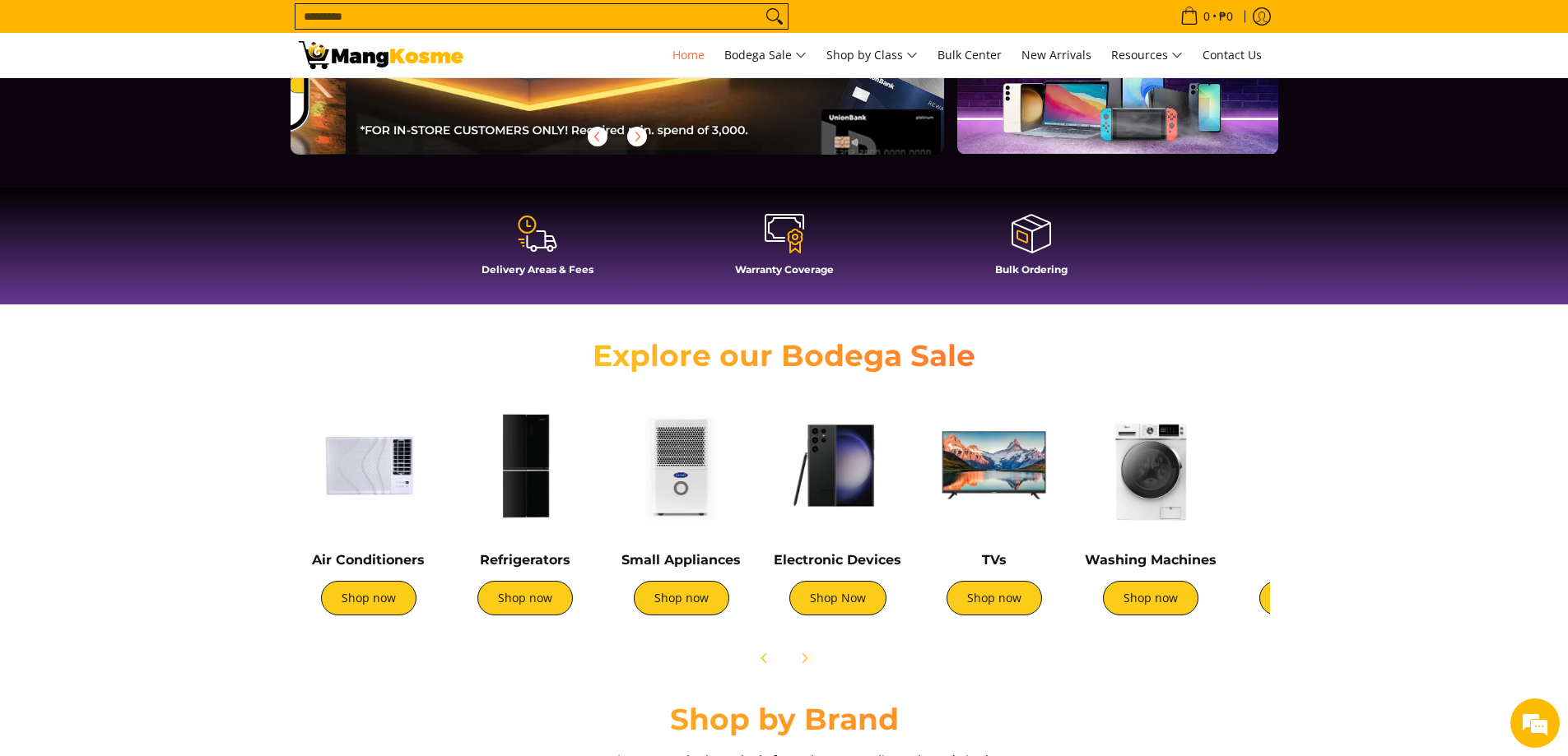
scroll to position [0, 655]
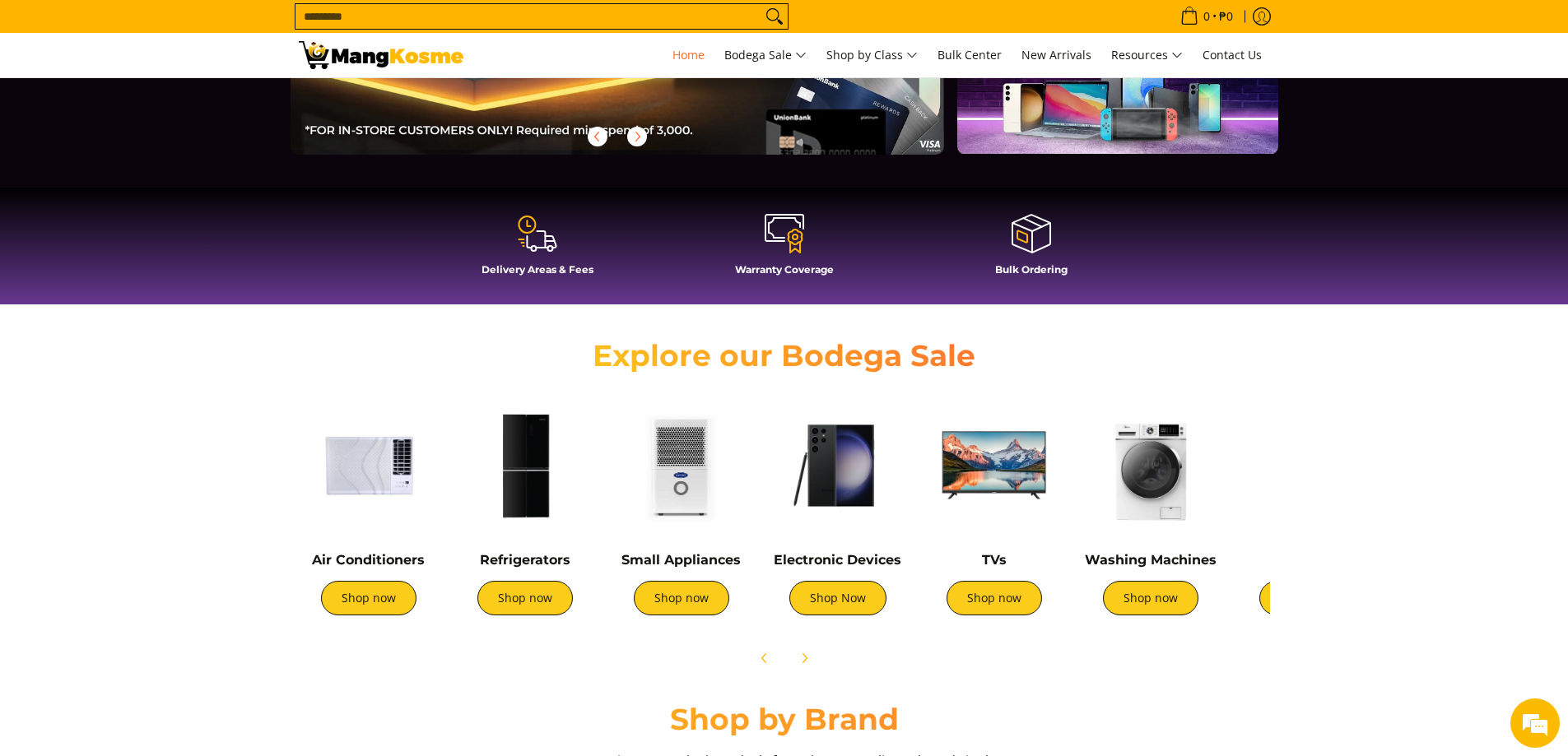
click at [367, 471] on img at bounding box center [368, 466] width 140 height 140
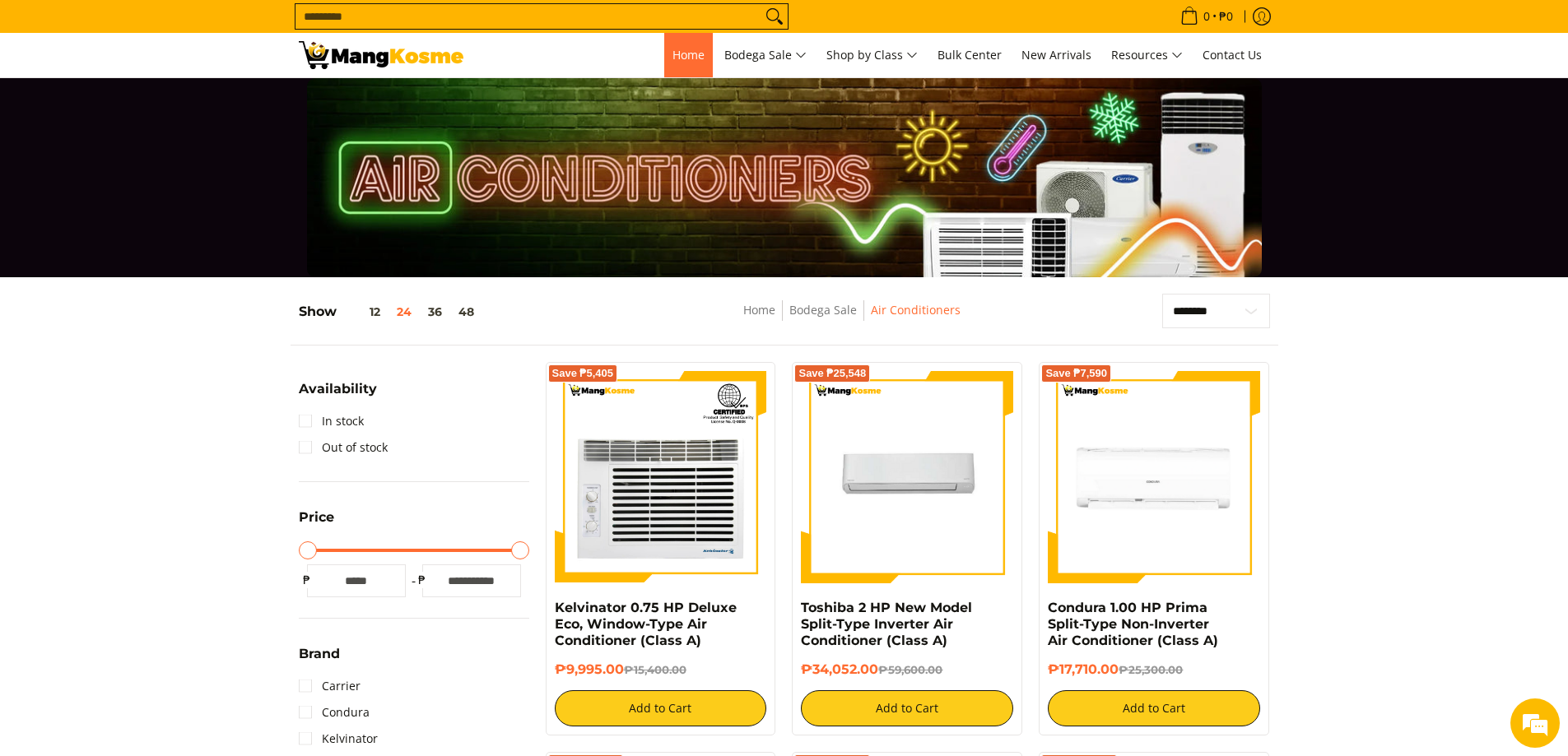
click at [679, 59] on span "Home" at bounding box center [688, 54] width 32 height 16
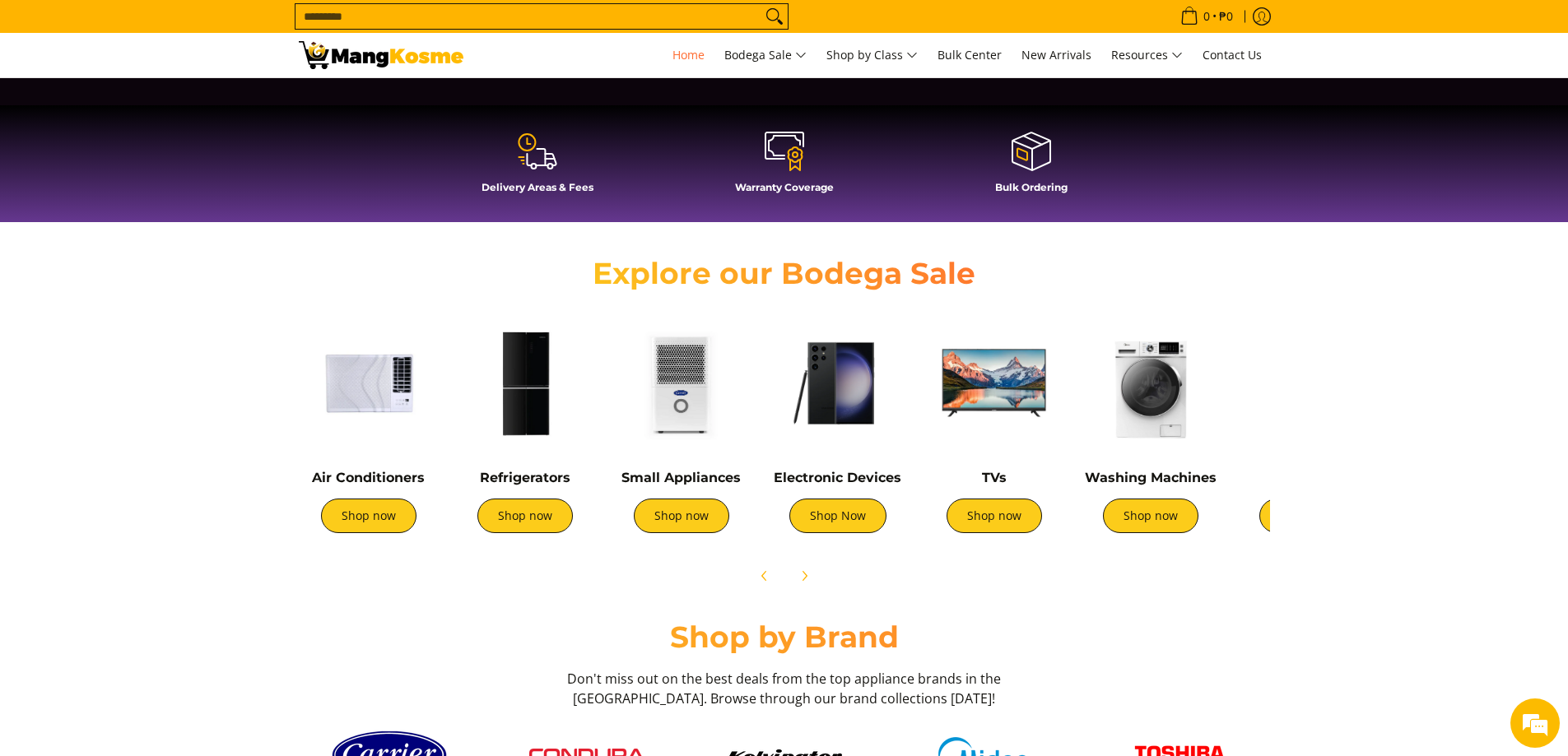
scroll to position [0, 1308]
click at [984, 400] on img at bounding box center [994, 384] width 140 height 140
